Goal: Task Accomplishment & Management: Manage account settings

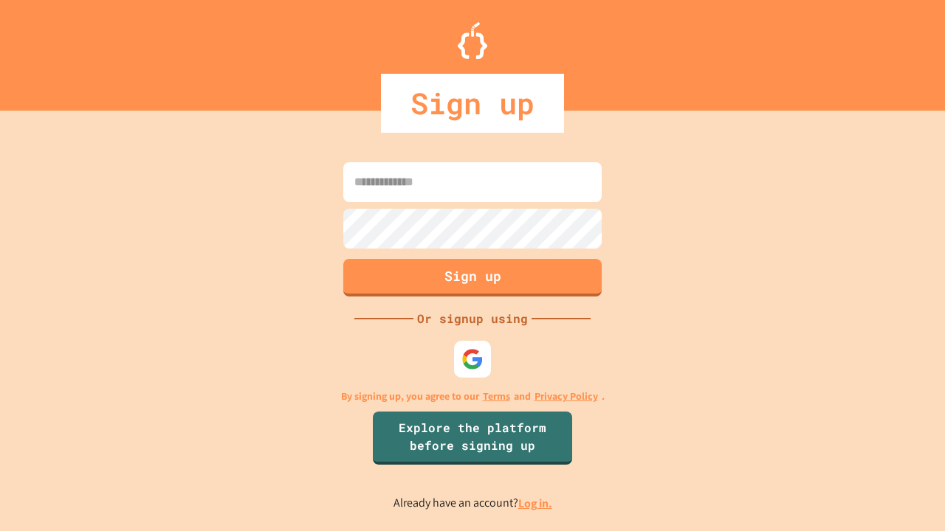
click at [536, 503] on link "Log in." at bounding box center [535, 503] width 34 height 15
